Goal: Contribute content

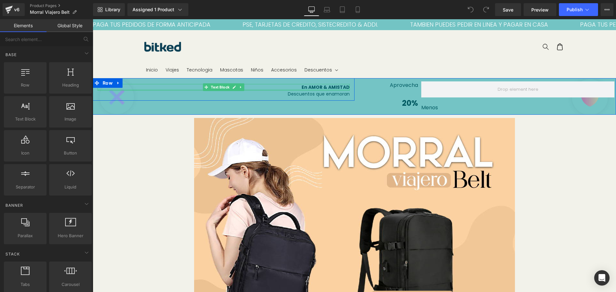
click at [326, 89] on div at bounding box center [224, 90] width 252 height 2
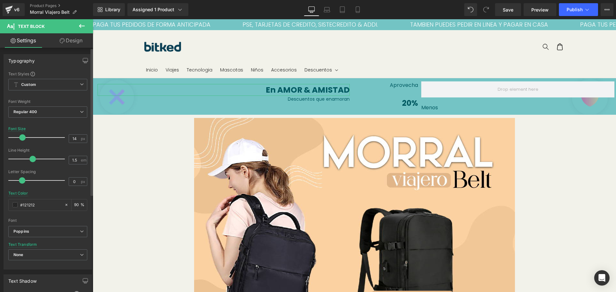
drag, startPoint x: 16, startPoint y: 138, endPoint x: 22, endPoint y: 136, distance: 6.2
click at [22, 136] on span at bounding box center [22, 137] width 6 height 6
click at [324, 99] on font "Descuentos que enamoran" at bounding box center [319, 99] width 62 height 6
click at [18, 136] on span at bounding box center [17, 137] width 6 height 6
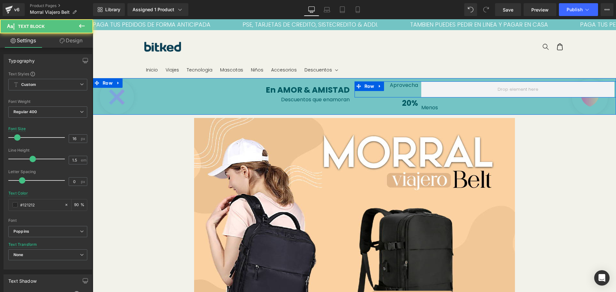
click at [412, 85] on span "Aprovecha" at bounding box center [404, 85] width 28 height 7
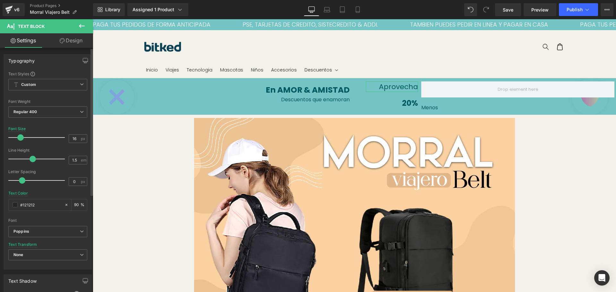
click at [22, 138] on span at bounding box center [20, 137] width 6 height 6
click at [408, 104] on span "20%" at bounding box center [410, 103] width 16 height 11
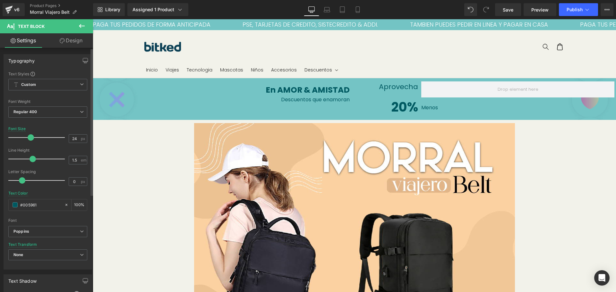
drag, startPoint x: 22, startPoint y: 138, endPoint x: 30, endPoint y: 137, distance: 8.8
click at [30, 137] on span at bounding box center [31, 137] width 6 height 6
click at [428, 107] on p "Menos" at bounding box center [517, 108] width 193 height 8
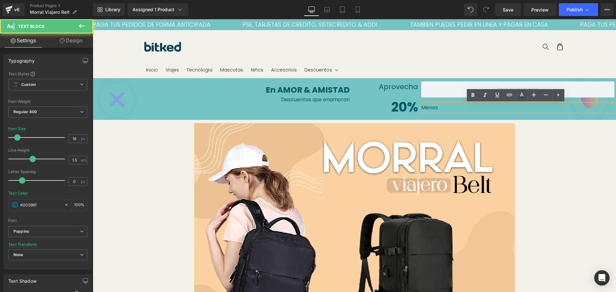
scroll to position [239, 0]
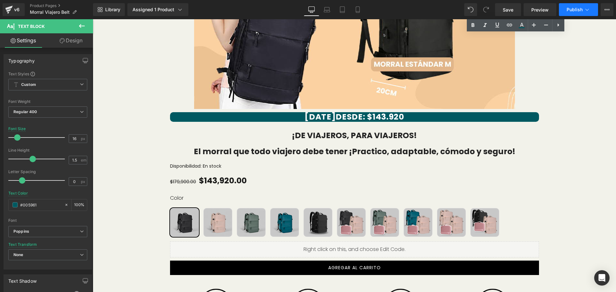
click at [570, 5] on button "Publish" at bounding box center [578, 9] width 39 height 13
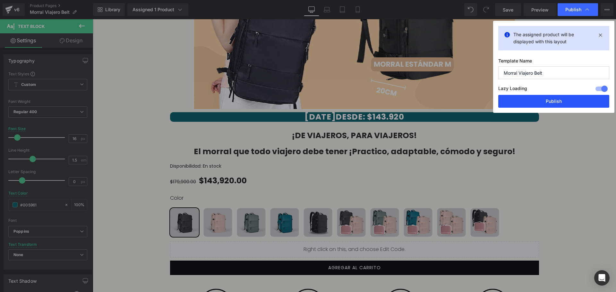
click at [553, 102] on button "Publish" at bounding box center [553, 101] width 111 height 13
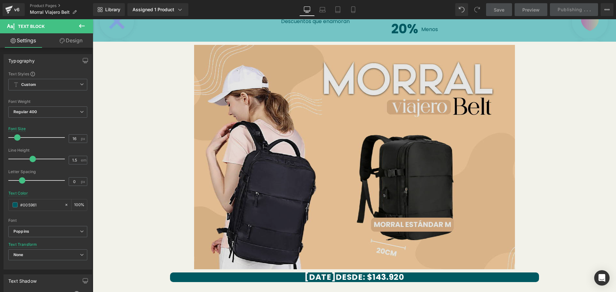
scroll to position [0, 0]
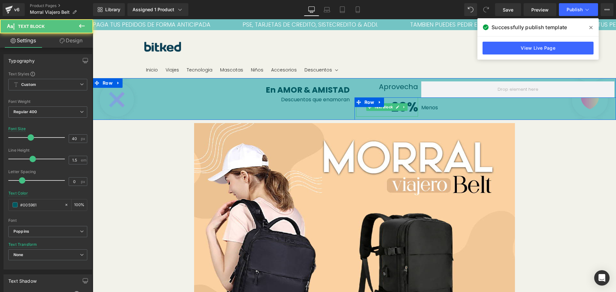
click at [409, 106] on span "20%" at bounding box center [404, 107] width 27 height 18
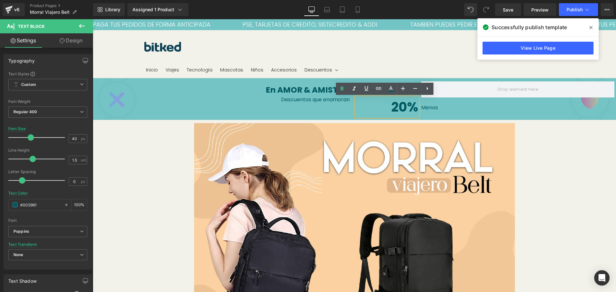
click at [397, 71] on nav "Inicio Viajes Tecnologia Mascotas Niños Accesorios Descuentos Novedades en Ofer…" at bounding box center [352, 69] width 421 height 13
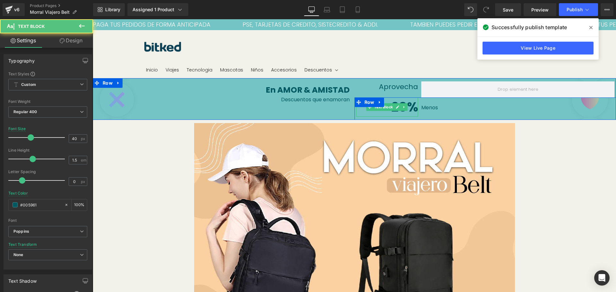
click at [410, 103] on span "20%" at bounding box center [404, 107] width 27 height 18
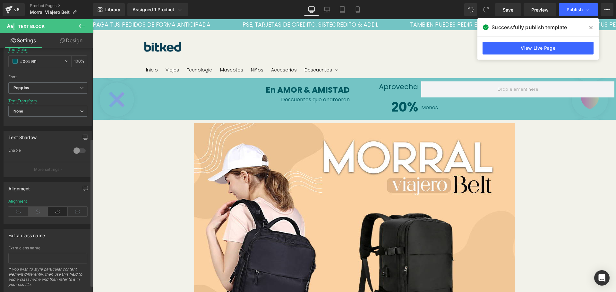
scroll to position [161, 0]
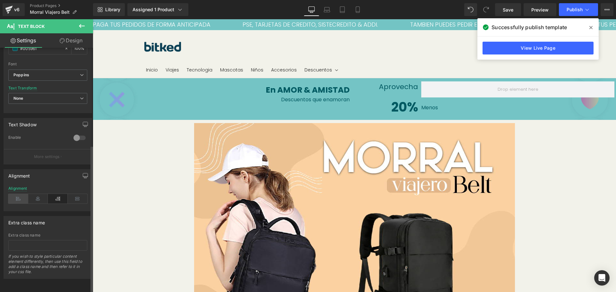
click at [20, 194] on icon at bounding box center [18, 199] width 20 height 10
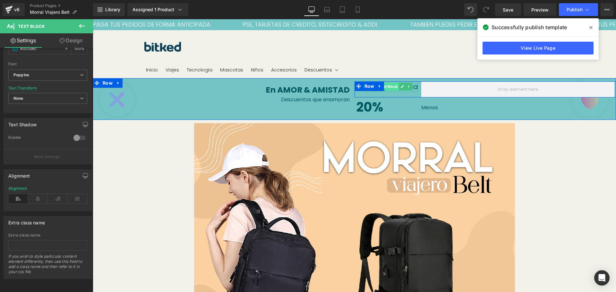
click at [385, 89] on span "Text Block" at bounding box center [388, 87] width 21 height 8
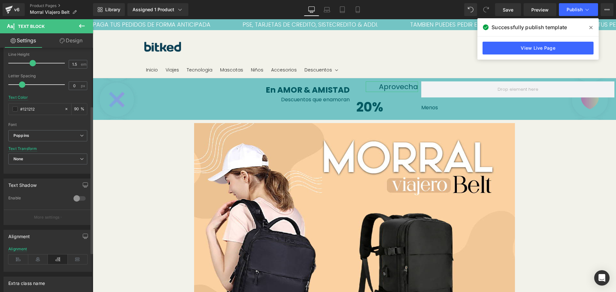
scroll to position [96, 0]
click at [26, 259] on icon at bounding box center [18, 260] width 20 height 10
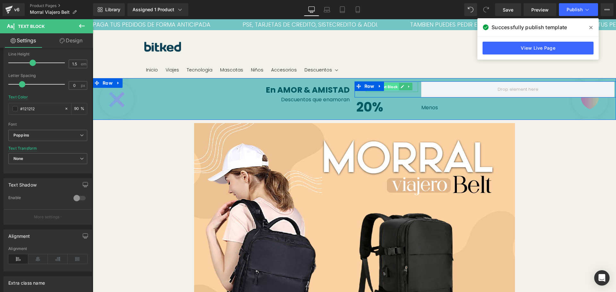
click at [388, 87] on span "Text Block" at bounding box center [388, 87] width 21 height 8
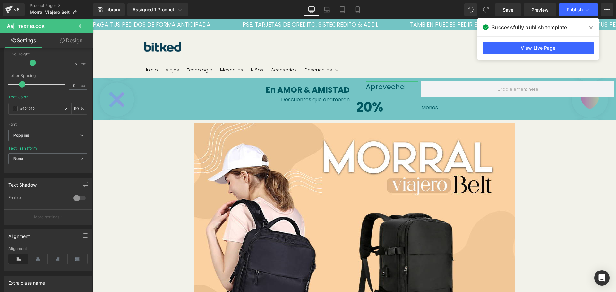
click at [81, 39] on link "Design" at bounding box center [71, 40] width 47 height 14
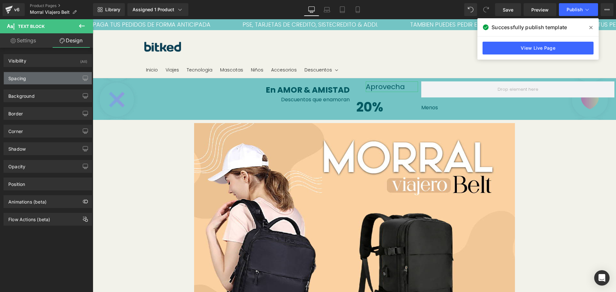
click at [43, 75] on div "Spacing" at bounding box center [48, 78] width 88 height 12
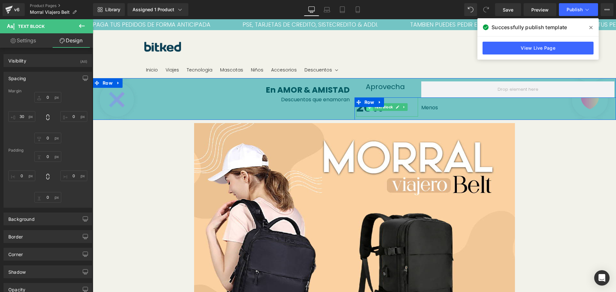
click at [367, 110] on span at bounding box center [370, 107] width 7 height 8
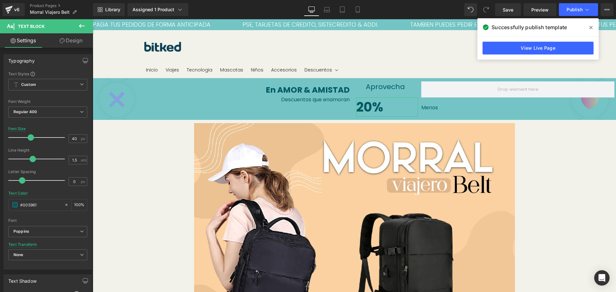
click at [75, 39] on link "Design" at bounding box center [71, 40] width 47 height 14
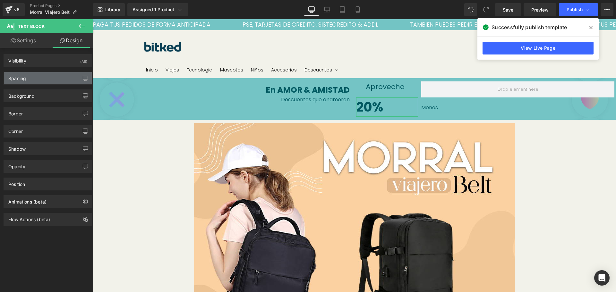
click at [29, 81] on div "Spacing" at bounding box center [48, 78] width 88 height 12
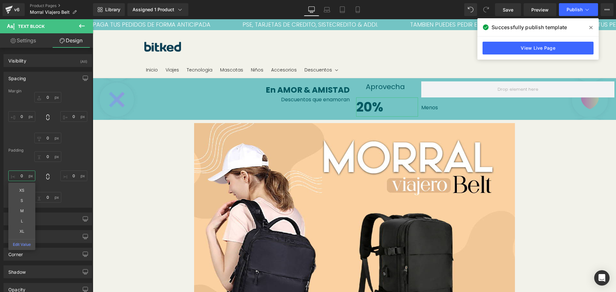
click at [22, 177] on input "0" at bounding box center [21, 176] width 27 height 11
type input "30"
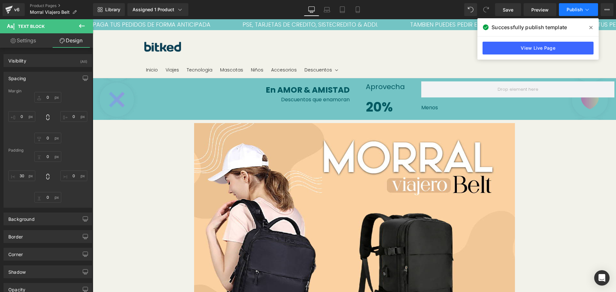
click at [567, 12] on button "Publish" at bounding box center [578, 9] width 39 height 13
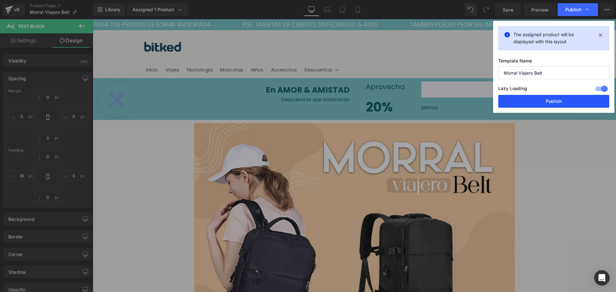
click at [566, 102] on button "Publish" at bounding box center [553, 101] width 111 height 13
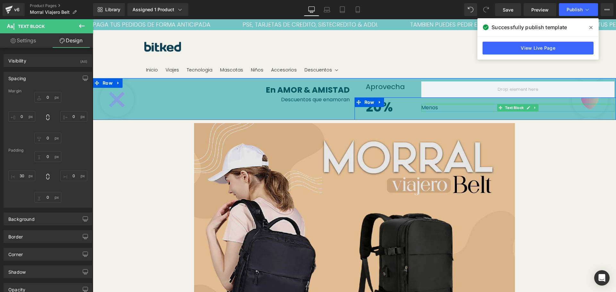
click at [465, 132] on img at bounding box center [354, 235] width 321 height 225
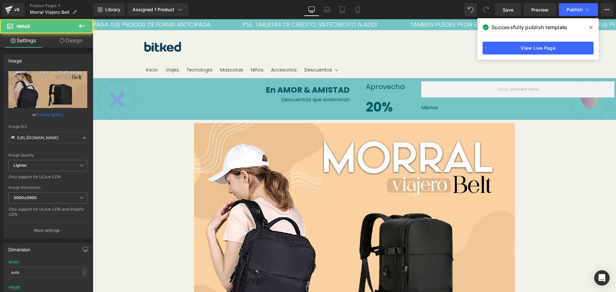
drag, startPoint x: 566, startPoint y: 176, endPoint x: 504, endPoint y: 25, distance: 163.1
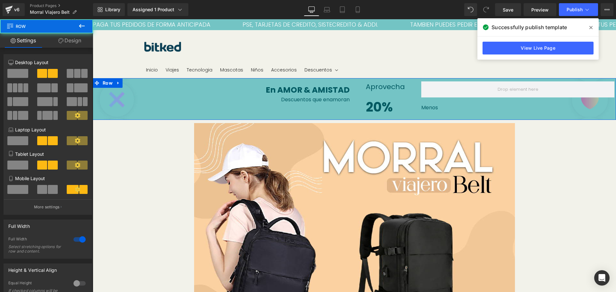
click at [139, 116] on div "En AMOR & AMISTAD Text Block Descuentos que enamoran Text Block Row Aprovecha T…" at bounding box center [354, 99] width 523 height 42
click at [139, 118] on div at bounding box center [354, 119] width 523 height 2
click at [108, 87] on span "Row" at bounding box center [107, 84] width 13 height 10
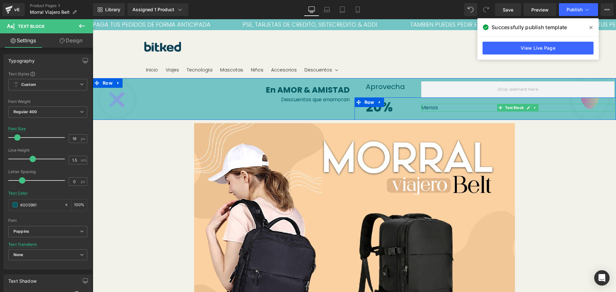
drag, startPoint x: 420, startPoint y: 108, endPoint x: 394, endPoint y: 108, distance: 26.0
click at [394, 108] on div "20% Text Block Menos Text Block Row" at bounding box center [486, 109] width 262 height 22
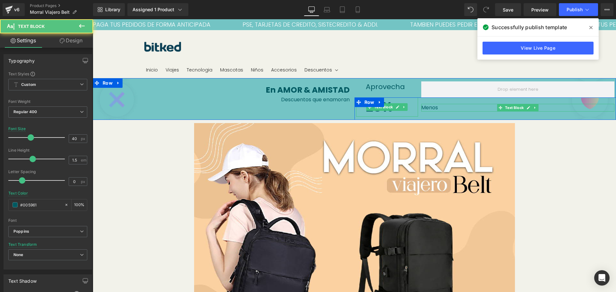
click at [414, 109] on p "20%" at bounding box center [392, 107] width 53 height 19
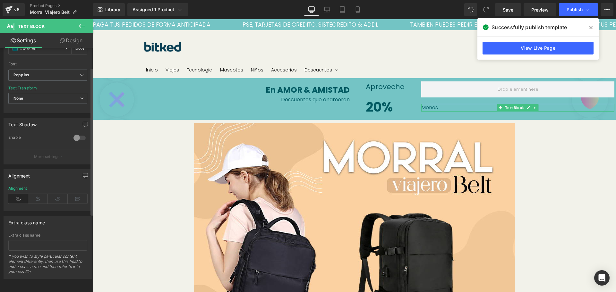
scroll to position [160, 0]
click at [56, 194] on icon at bounding box center [58, 199] width 20 height 10
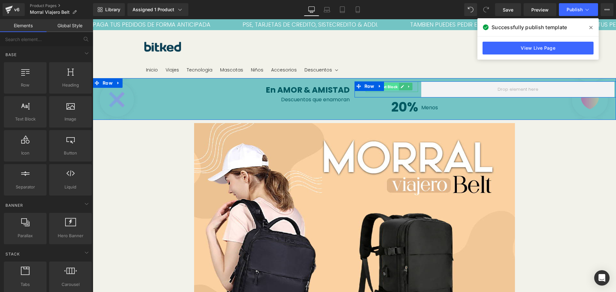
click at [391, 89] on span "Text Block" at bounding box center [388, 87] width 21 height 8
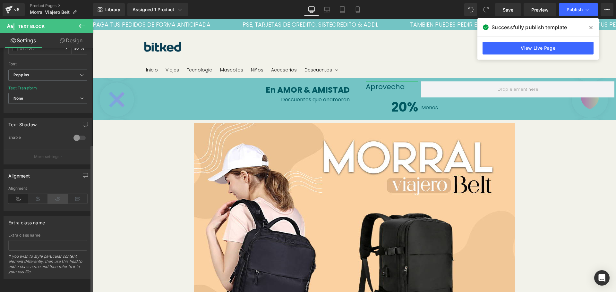
click at [56, 195] on icon at bounding box center [58, 199] width 20 height 10
click at [568, 9] on span "Publish" at bounding box center [575, 9] width 16 height 5
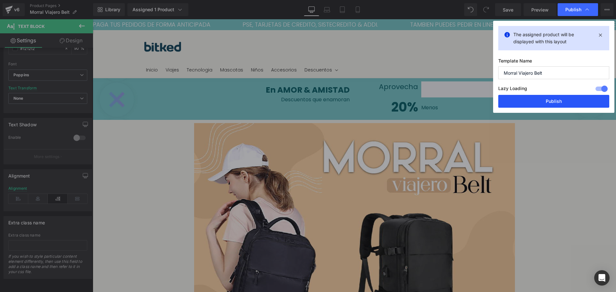
click at [556, 106] on button "Publish" at bounding box center [553, 101] width 111 height 13
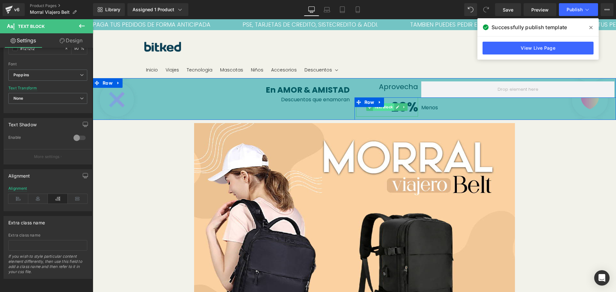
click at [387, 106] on span "Text Block" at bounding box center [383, 107] width 21 height 8
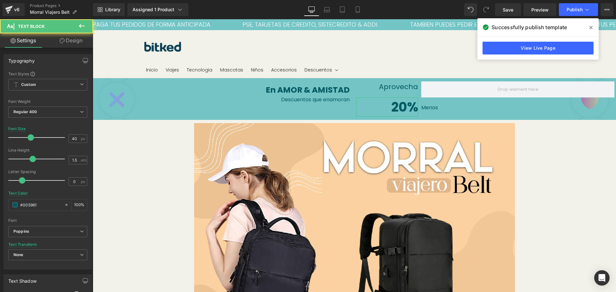
click at [74, 40] on link "Design" at bounding box center [71, 40] width 47 height 14
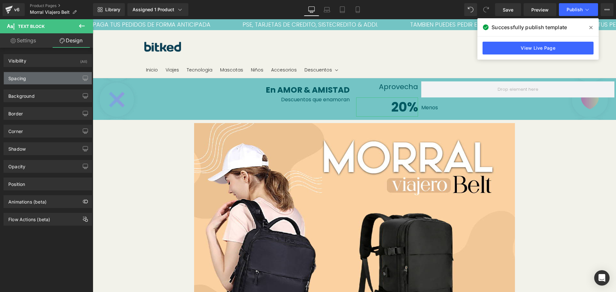
click at [26, 77] on div "Spacing" at bounding box center [17, 76] width 18 height 9
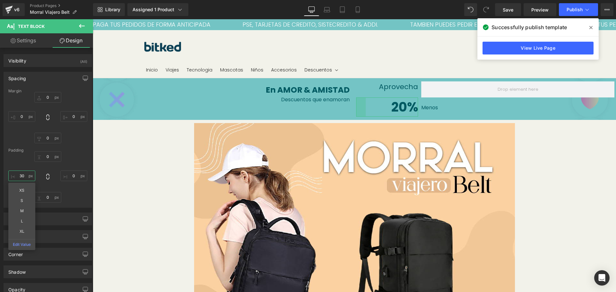
click at [26, 177] on input "text" at bounding box center [21, 176] width 27 height 11
type input "30"
click at [572, 11] on span "Publish" at bounding box center [575, 9] width 16 height 5
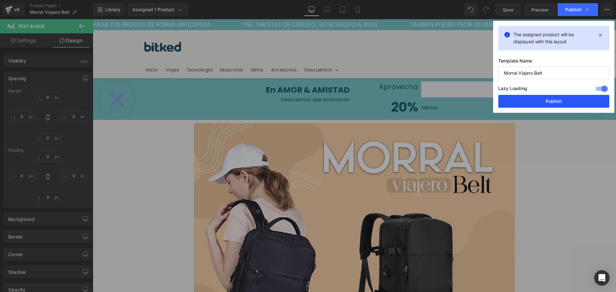
click at [565, 102] on button "Publish" at bounding box center [553, 101] width 111 height 13
